Goal: Task Accomplishment & Management: Manage account settings

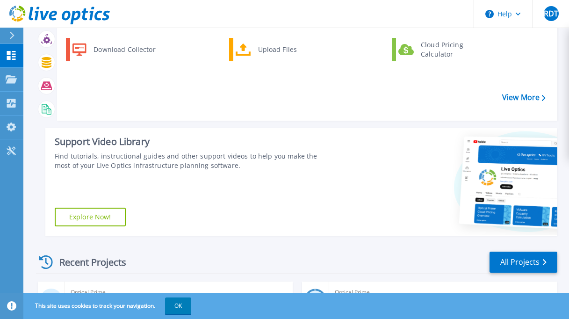
scroll to position [185, 0]
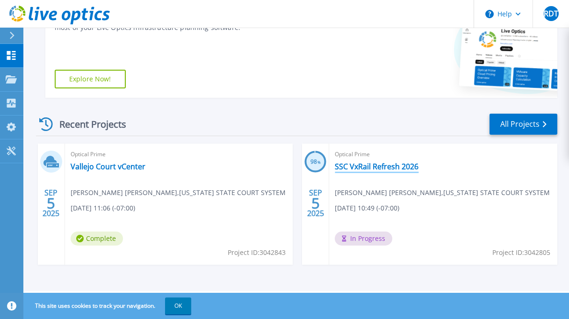
click at [380, 169] on link "SSC VxRail Refresh 2026" at bounding box center [377, 166] width 84 height 9
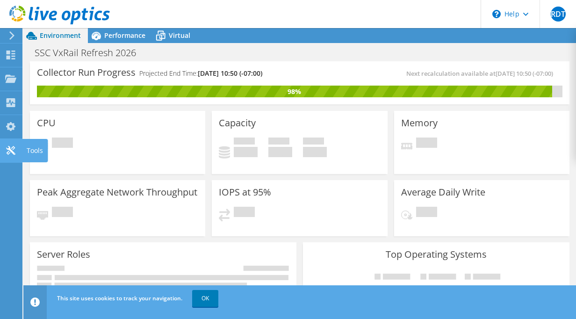
click at [11, 150] on use at bounding box center [10, 150] width 9 height 9
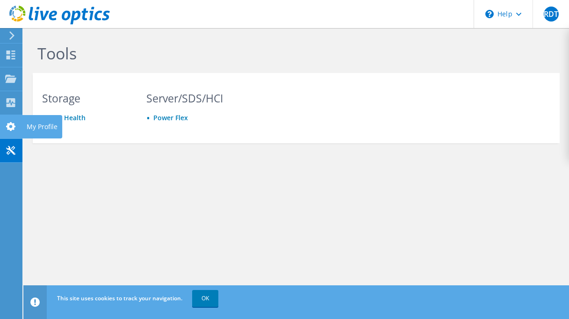
click at [7, 122] on icon at bounding box center [10, 126] width 11 height 9
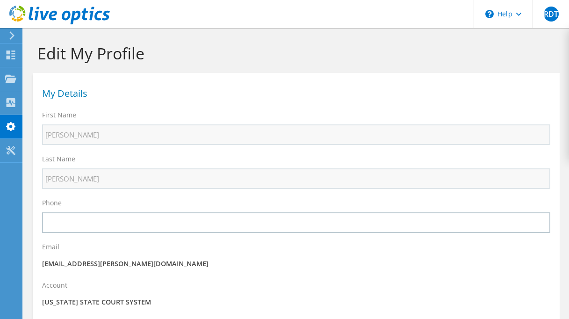
select select "224"
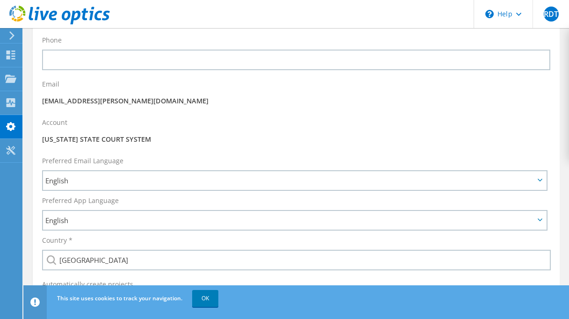
scroll to position [69, 0]
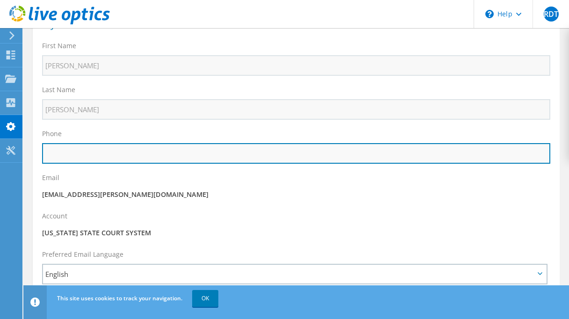
click at [144, 154] on input "text" at bounding box center [296, 153] width 508 height 21
type input "7072077620"
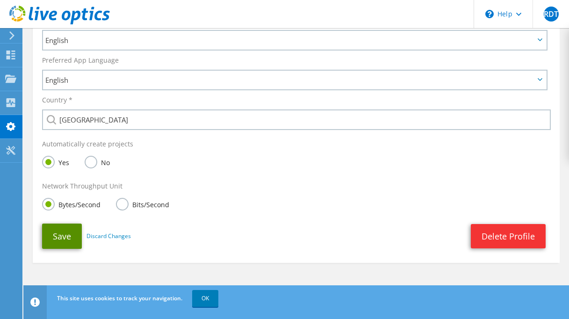
click at [60, 235] on button "Save" at bounding box center [62, 235] width 40 height 25
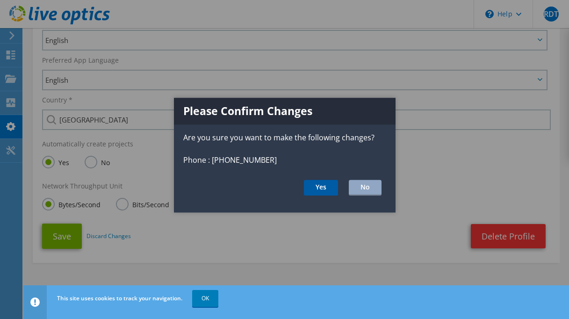
click at [326, 188] on button "Yes" at bounding box center [321, 188] width 34 height 16
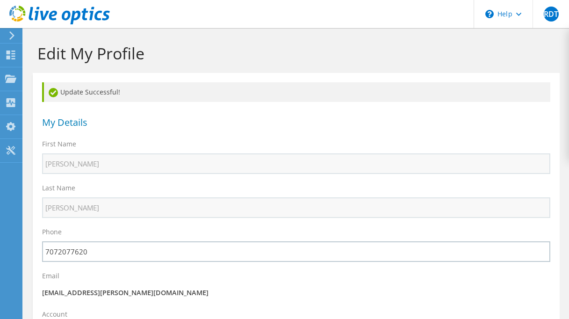
select select "224"
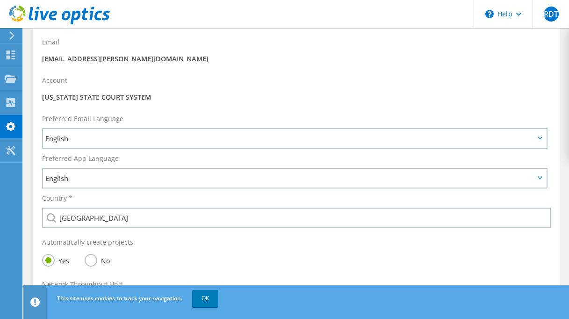
scroll to position [332, 0]
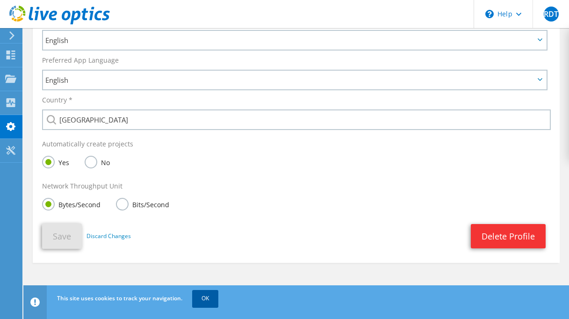
click at [209, 297] on link "OK" at bounding box center [205, 298] width 26 height 17
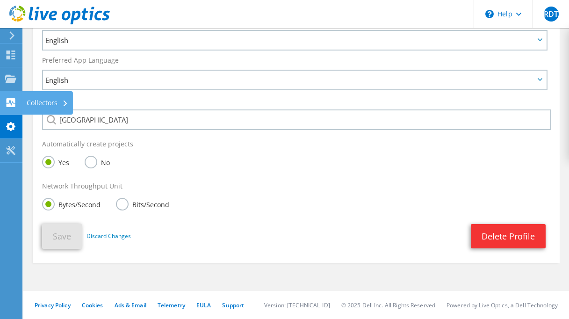
click at [9, 103] on icon at bounding box center [10, 102] width 11 height 9
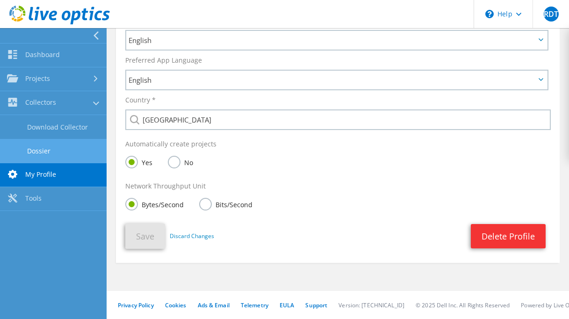
click at [49, 152] on link "Dossier" at bounding box center [53, 151] width 107 height 24
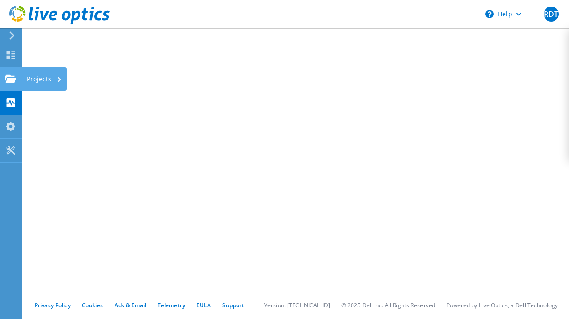
click at [7, 81] on use at bounding box center [10, 78] width 11 height 8
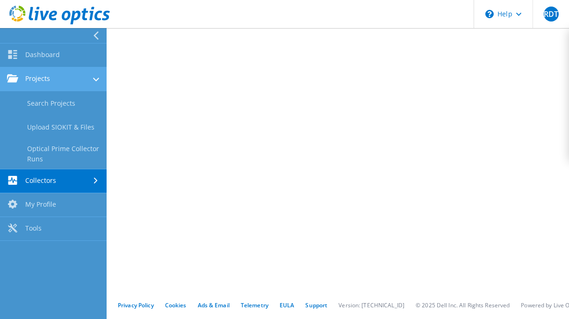
click at [45, 77] on link "Projects" at bounding box center [53, 79] width 107 height 24
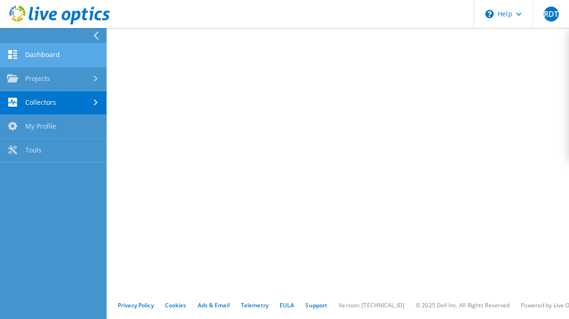
click at [52, 55] on link "Dashboard" at bounding box center [53, 55] width 107 height 24
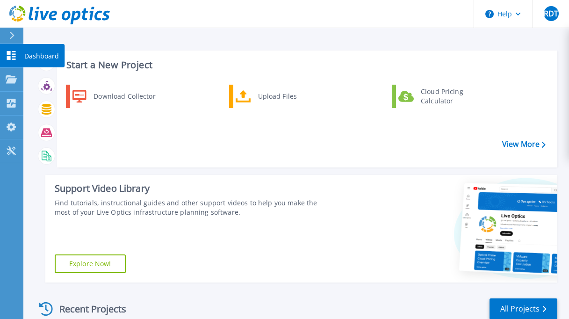
click at [28, 55] on p "Dashboard" at bounding box center [41, 56] width 35 height 24
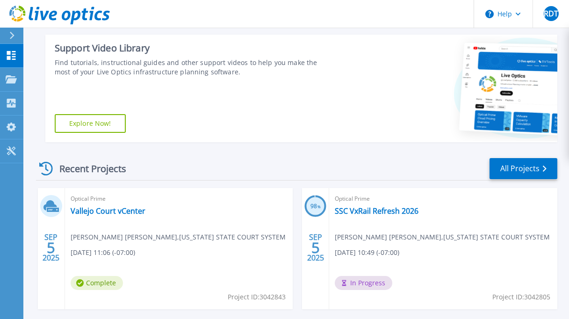
scroll to position [185, 0]
